Goal: Task Accomplishment & Management: Use online tool/utility

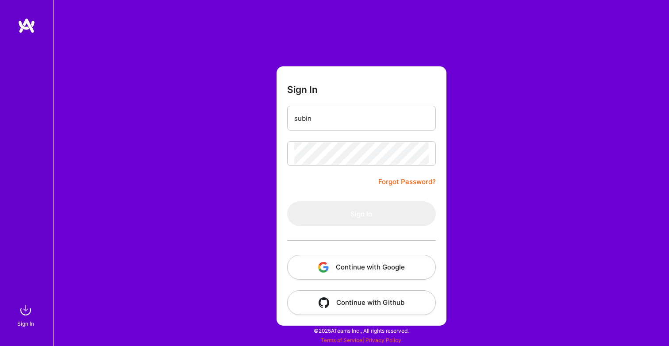
type input "subin"
click at [367, 259] on button "Continue with Google" at bounding box center [361, 267] width 149 height 25
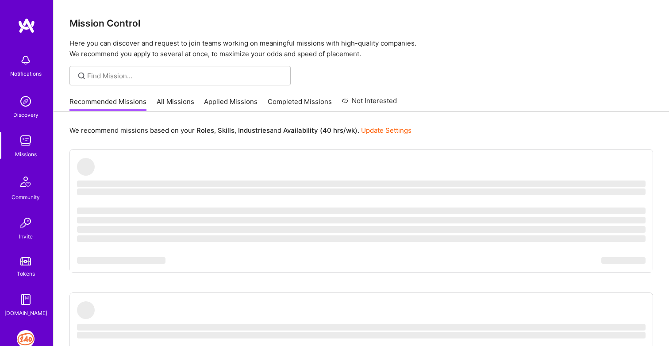
click at [26, 342] on img at bounding box center [26, 339] width 18 height 18
